Goal: Transaction & Acquisition: Purchase product/service

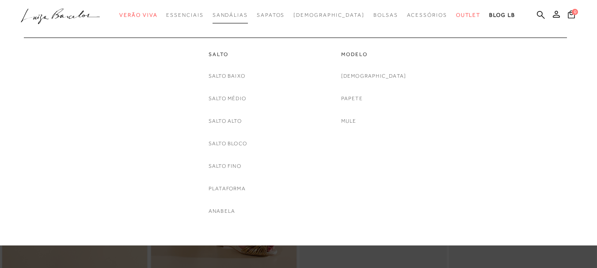
click at [248, 15] on span "Sandálias" at bounding box center [229, 15] width 35 height 6
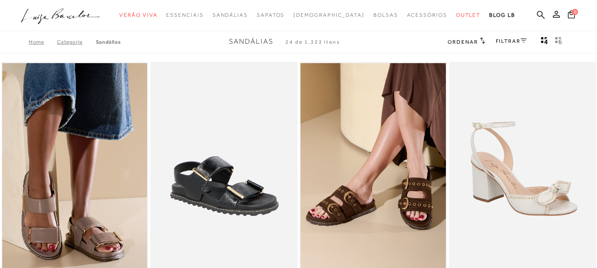
click at [521, 39] on icon at bounding box center [523, 40] width 6 height 4
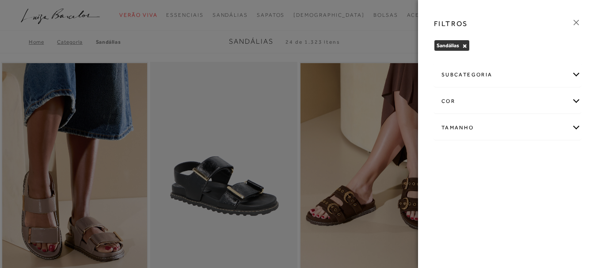
click at [572, 99] on div "cor" at bounding box center [507, 101] width 146 height 23
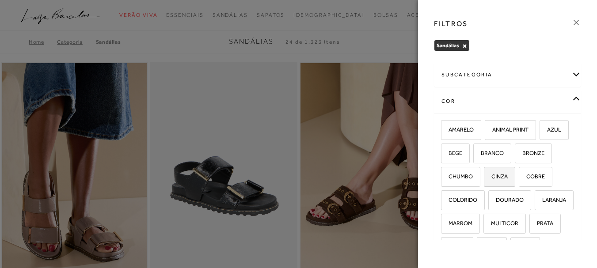
click at [507, 179] on span "CINZA" at bounding box center [495, 176] width 23 height 7
click at [491, 179] on input "CINZA" at bounding box center [486, 178] width 9 height 9
checkbox input "true"
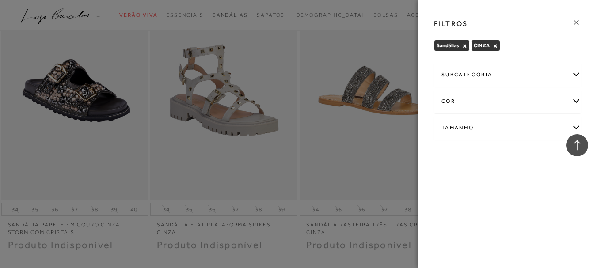
scroll to position [795, 0]
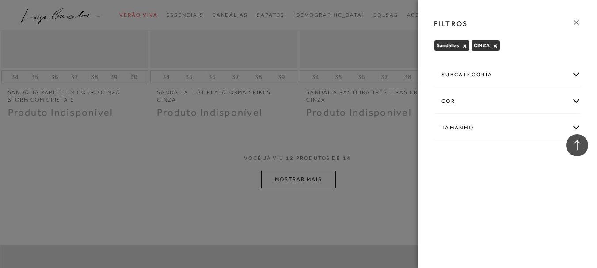
click at [302, 180] on div at bounding box center [298, 134] width 597 height 268
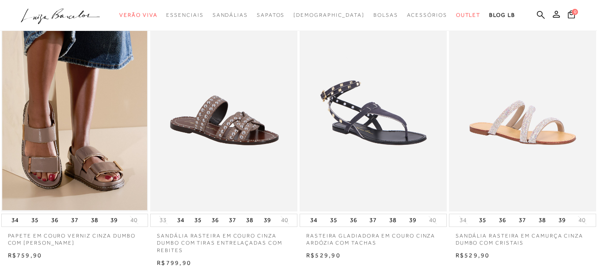
scroll to position [0, 0]
